Goal: Transaction & Acquisition: Download file/media

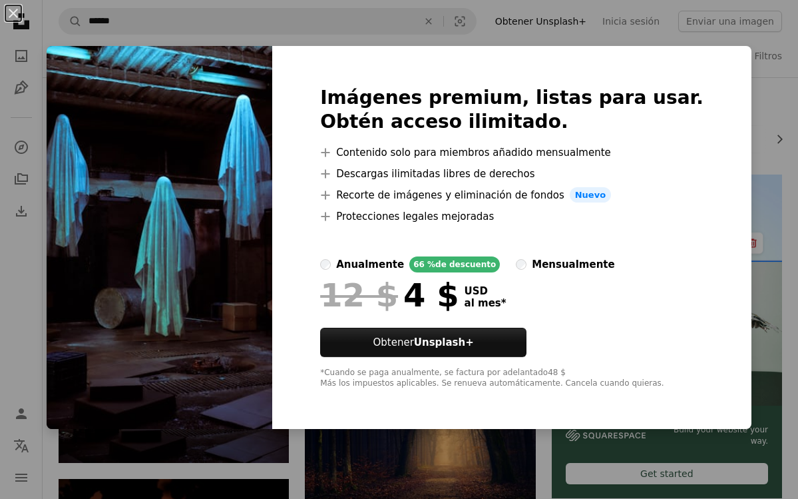
scroll to position [158, 0]
click at [762, 60] on div "An X shape Imágenes premium, listas para usar. Obtén acceso ilimitado. A plus s…" at bounding box center [399, 249] width 798 height 499
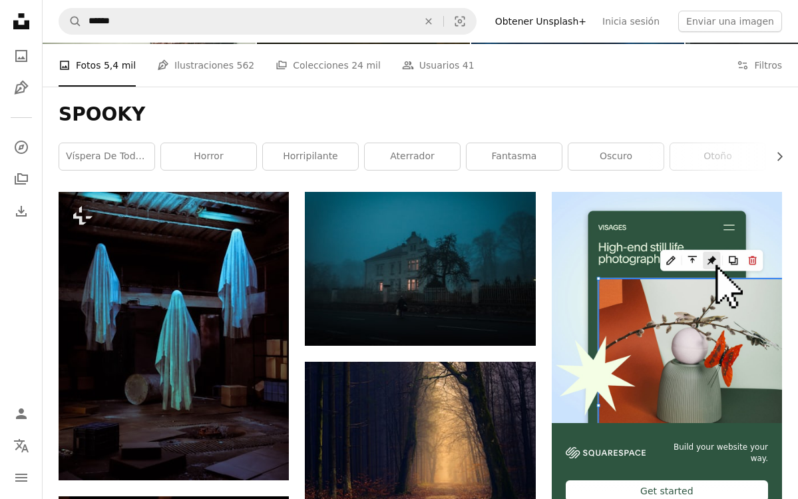
scroll to position [51, 0]
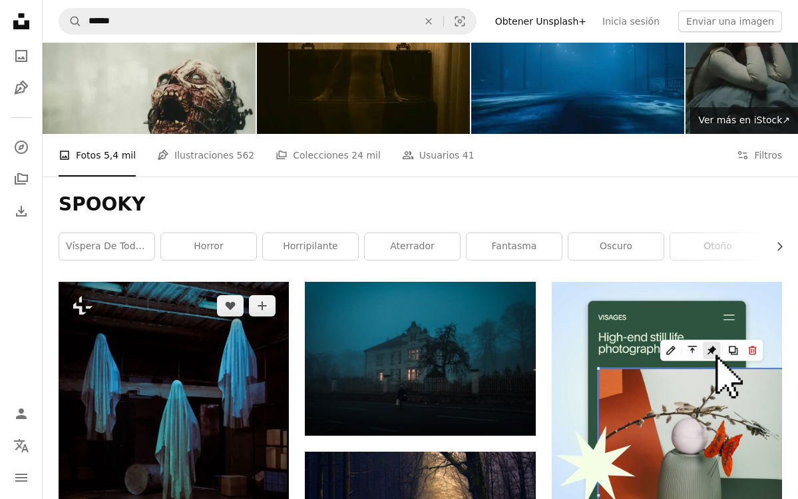
click at [264, 282] on img at bounding box center [174, 426] width 230 height 288
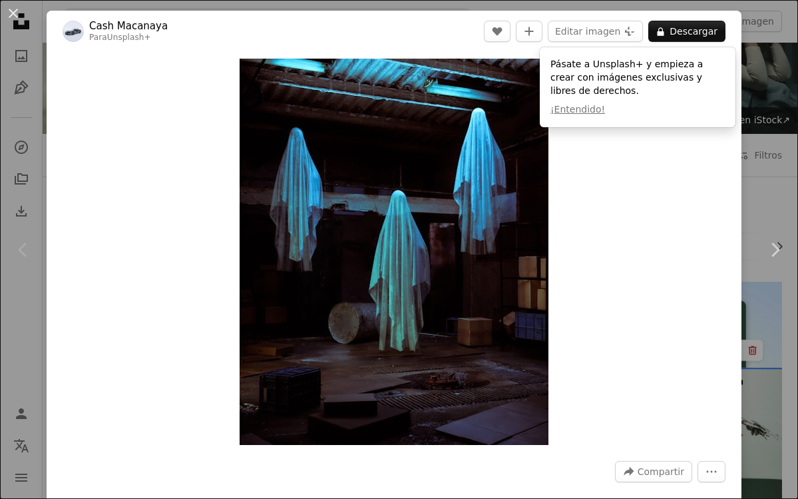
click at [781, 55] on div "An X shape Chevron left Chevron right Cash Macanaya Para Unsplash+ A heart A pl…" at bounding box center [399, 249] width 798 height 499
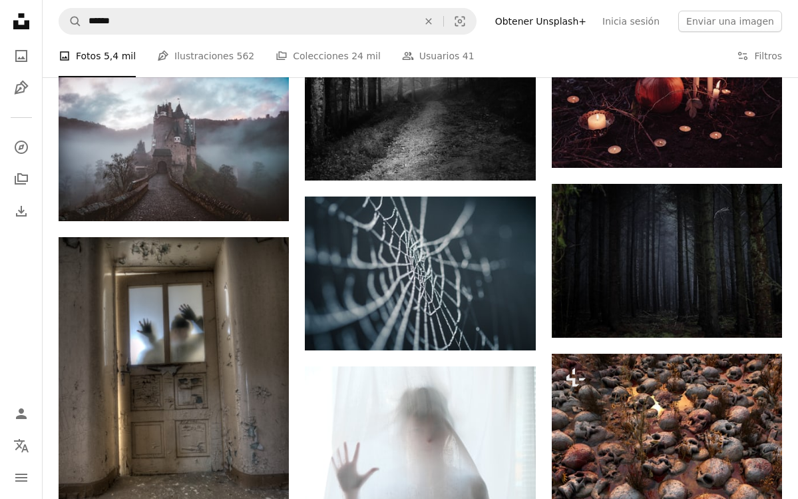
scroll to position [1133, 0]
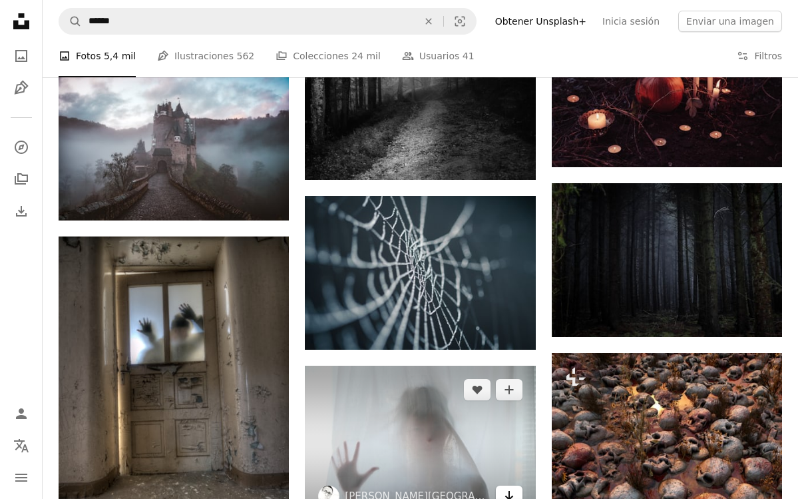
click at [512, 487] on icon "Arrow pointing down" at bounding box center [509, 495] width 11 height 16
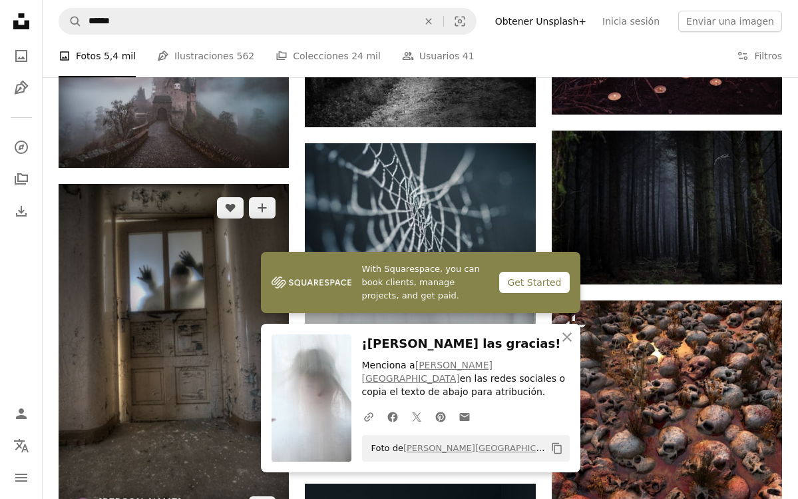
scroll to position [1207, 0]
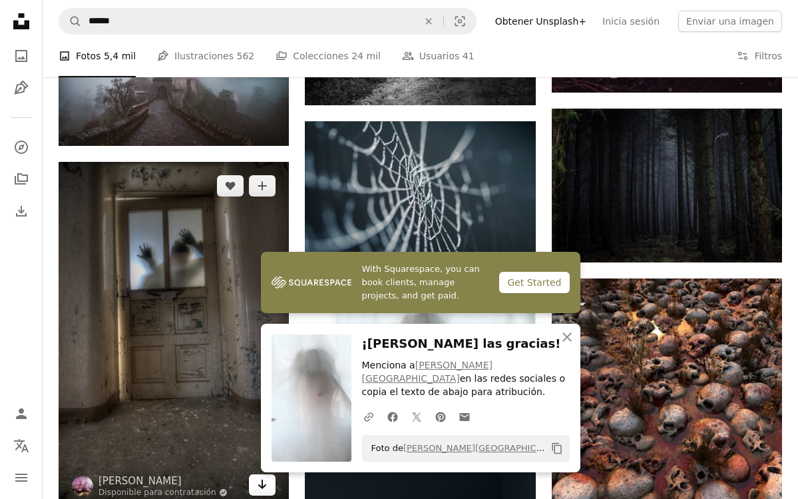
click at [255, 474] on link "Arrow pointing down" at bounding box center [262, 484] width 27 height 21
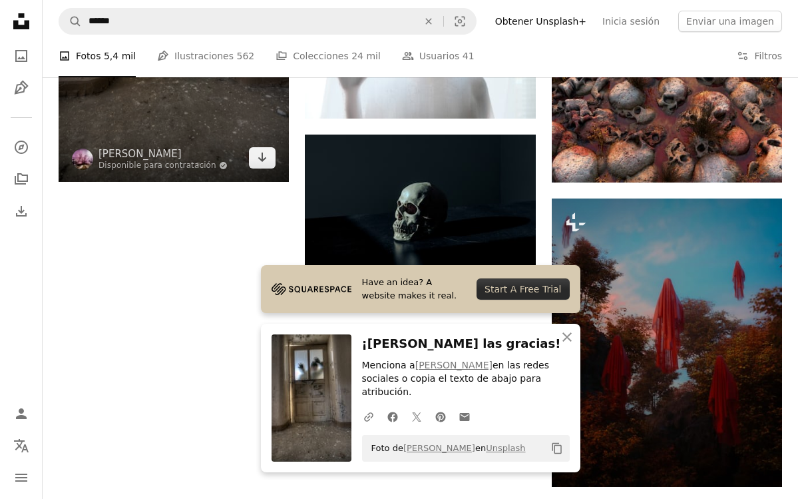
scroll to position [1524, 0]
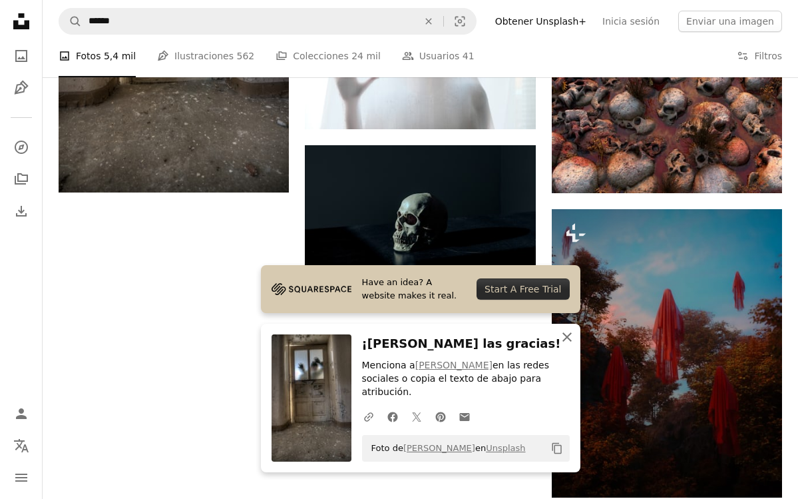
click at [564, 345] on icon "An X shape" at bounding box center [567, 337] width 16 height 16
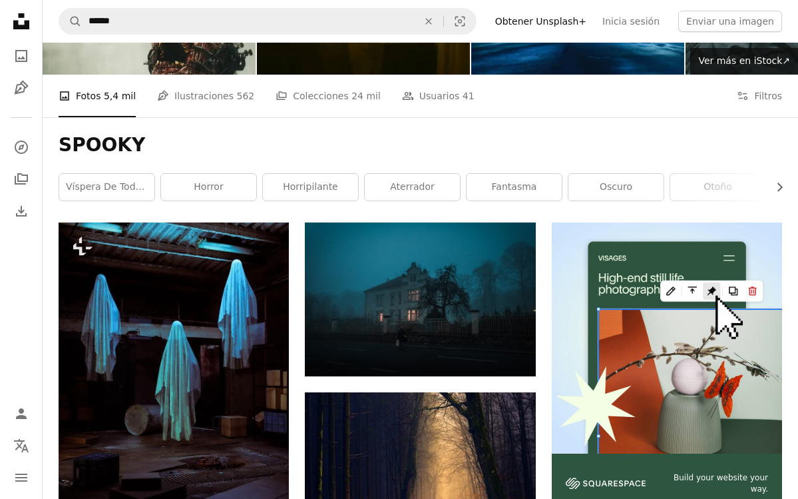
scroll to position [0, 0]
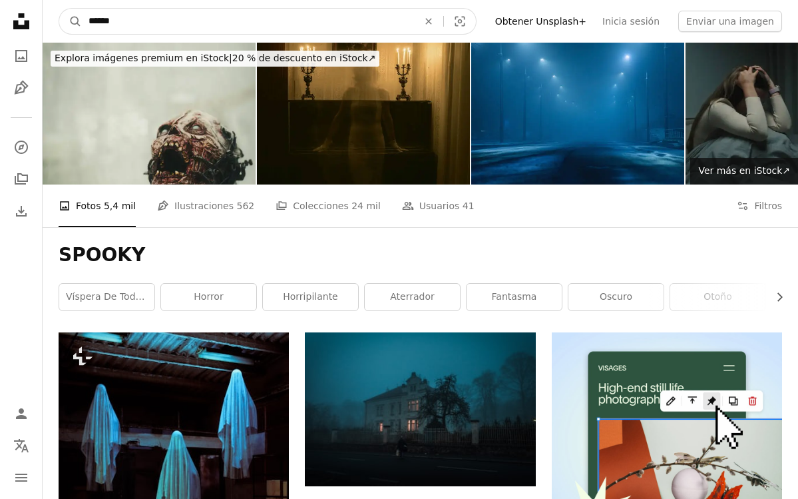
click at [299, 23] on input "******" at bounding box center [248, 21] width 332 height 25
type input "**********"
click at [59, 9] on button "A magnifying glass" at bounding box center [70, 21] width 23 height 25
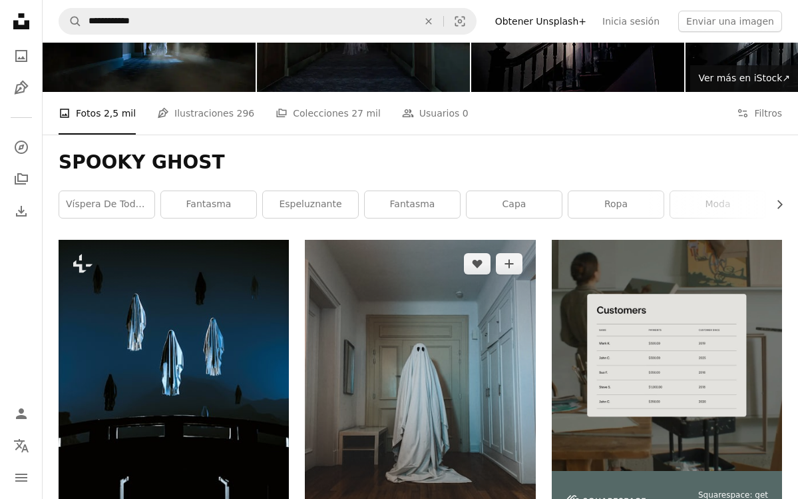
scroll to position [24, 0]
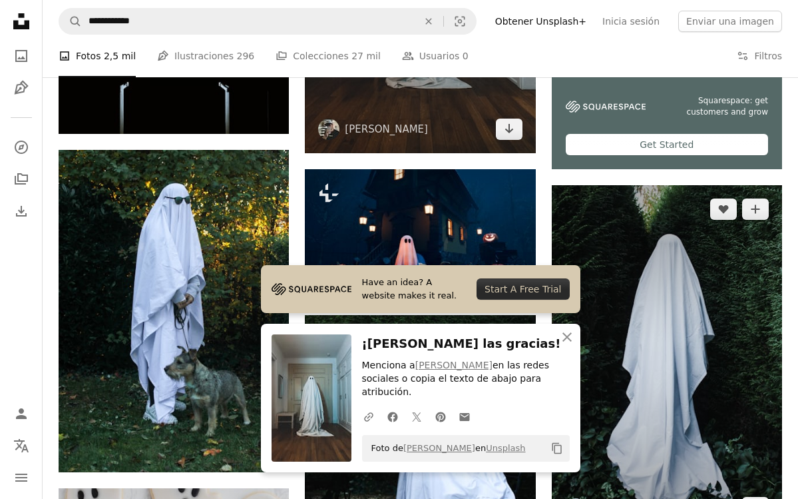
scroll to position [547, 0]
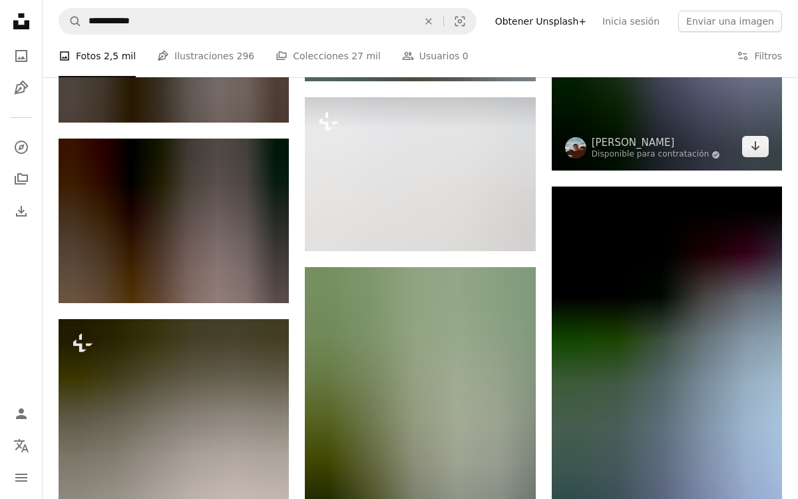
scroll to position [1378, 0]
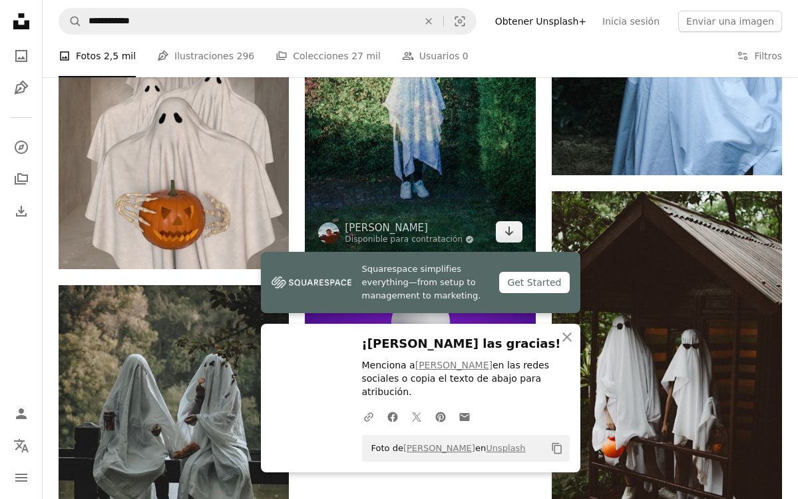
scroll to position [2042, 0]
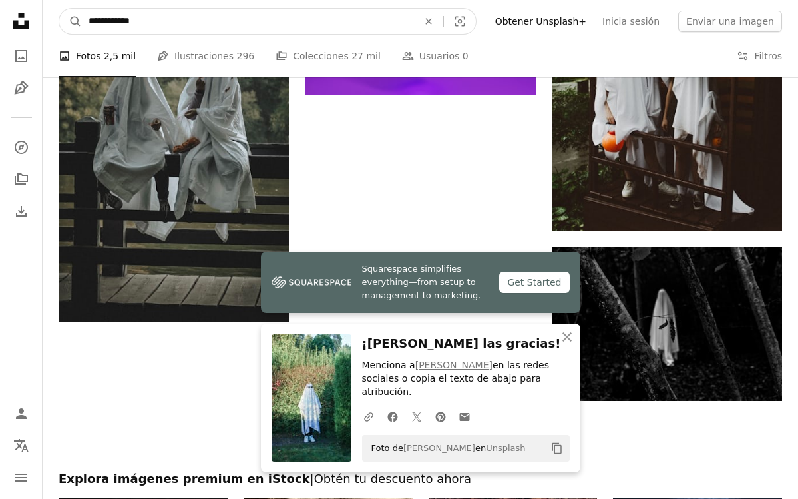
drag, startPoint x: 167, startPoint y: 15, endPoint x: 129, endPoint y: 21, distance: 38.4
click at [129, 21] on input "**********" at bounding box center [248, 21] width 332 height 25
type input "**********"
click at [59, 9] on button "A magnifying glass" at bounding box center [70, 21] width 23 height 25
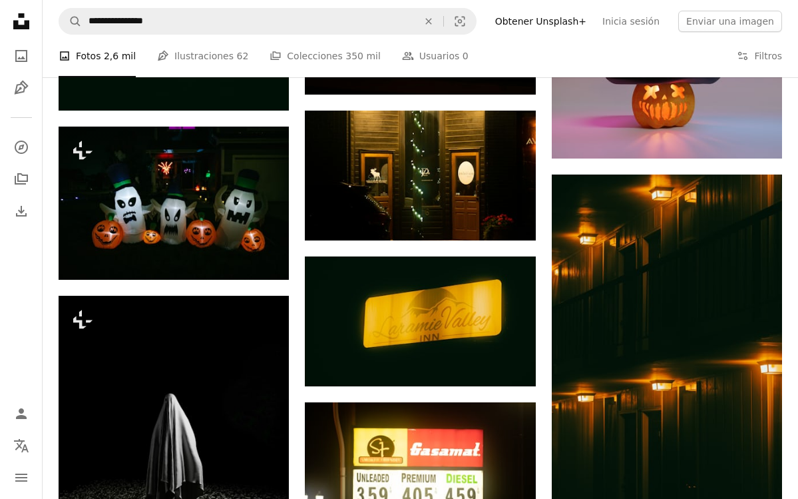
scroll to position [822, 0]
